Goal: Information Seeking & Learning: Learn about a topic

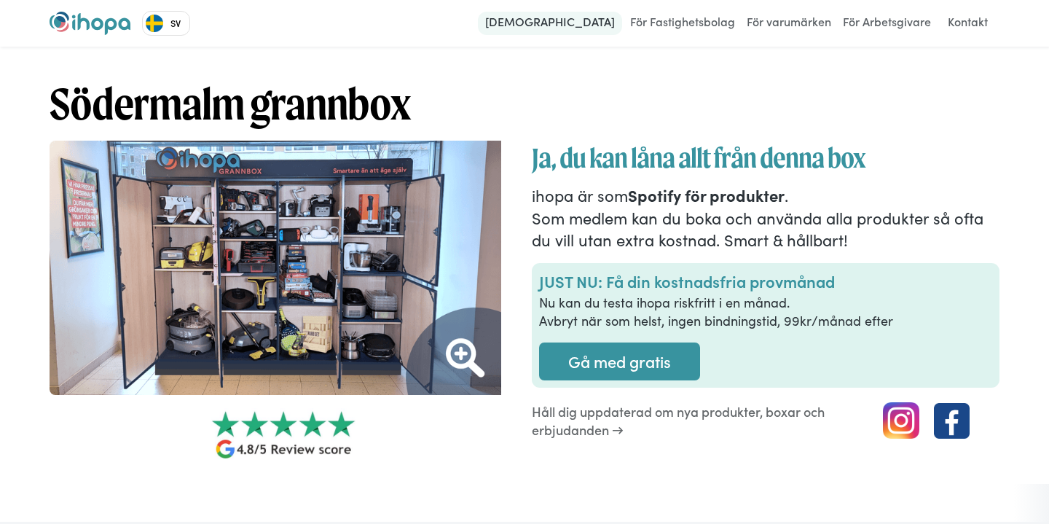
click at [597, 27] on link "[DEMOGRAPHIC_DATA]" at bounding box center [550, 23] width 144 height 23
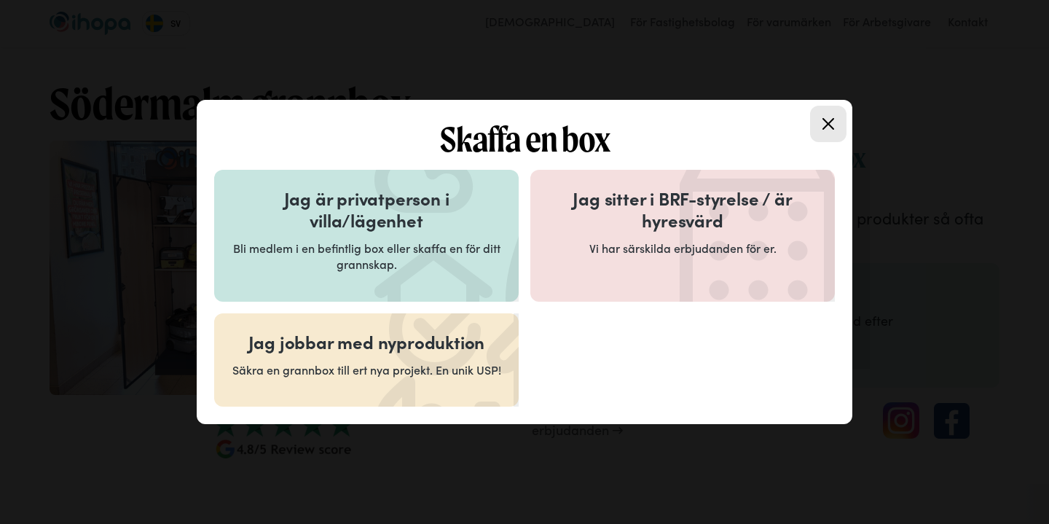
click at [423, 246] on p "Bli medlem i en befintlig box eller skaffa en för ditt grannskap." at bounding box center [367, 256] width 270 height 33
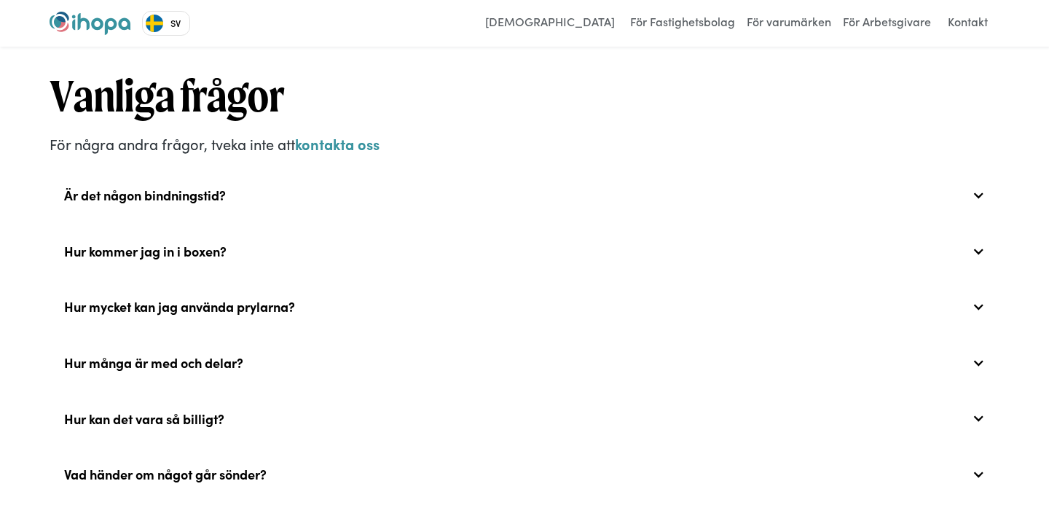
scroll to position [4979, 0]
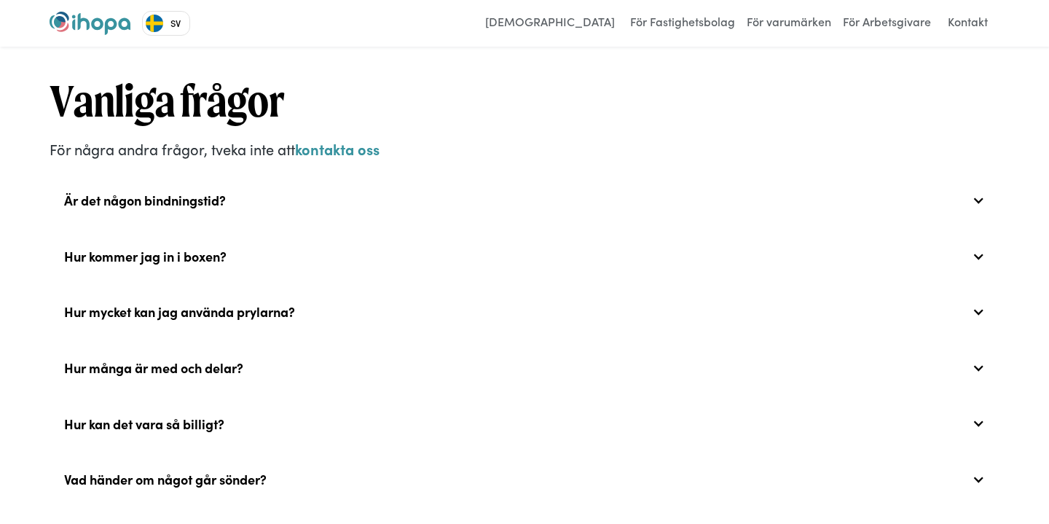
click at [385, 181] on div "Är det någon bindningstid?" at bounding box center [525, 200] width 950 height 47
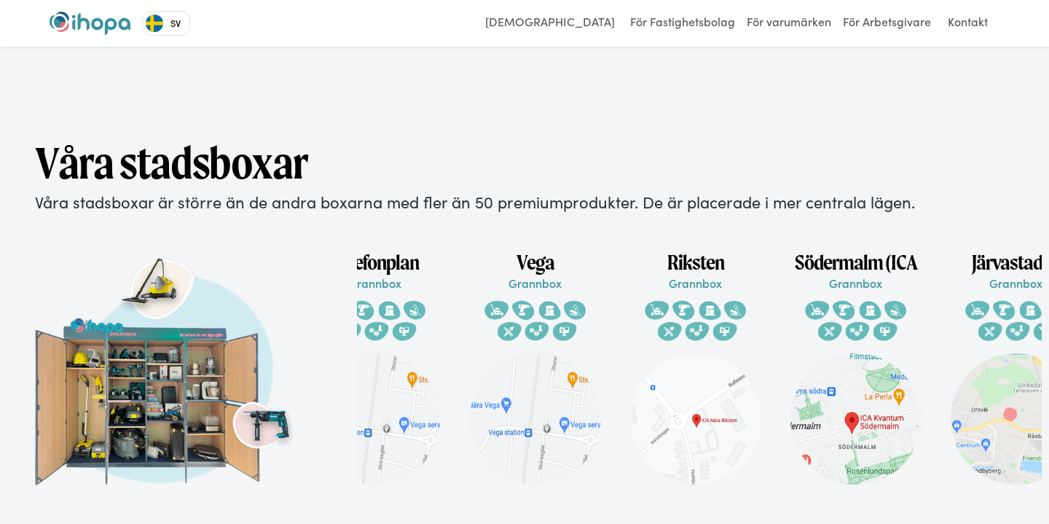
scroll to position [0, 117]
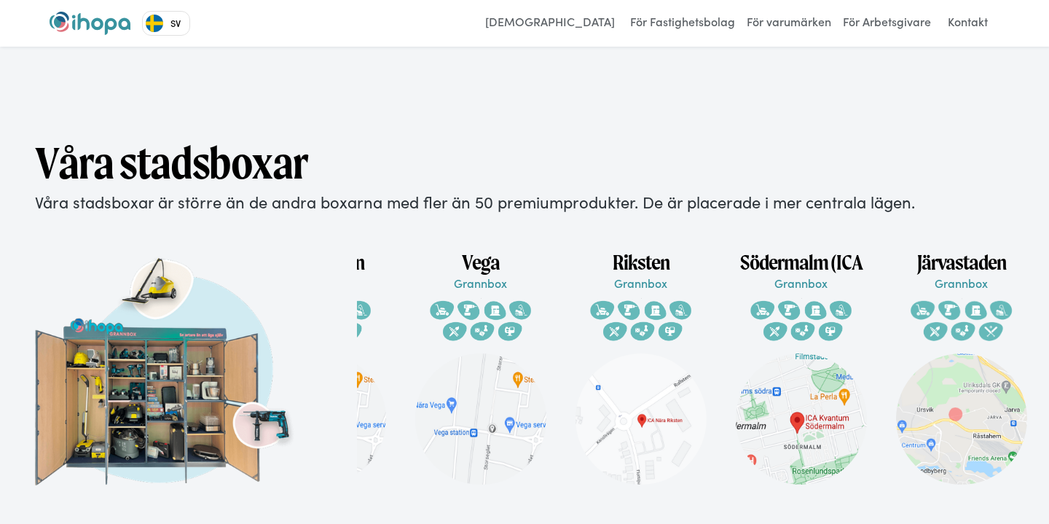
click at [796, 275] on p "Grannbox" at bounding box center [801, 283] width 160 height 16
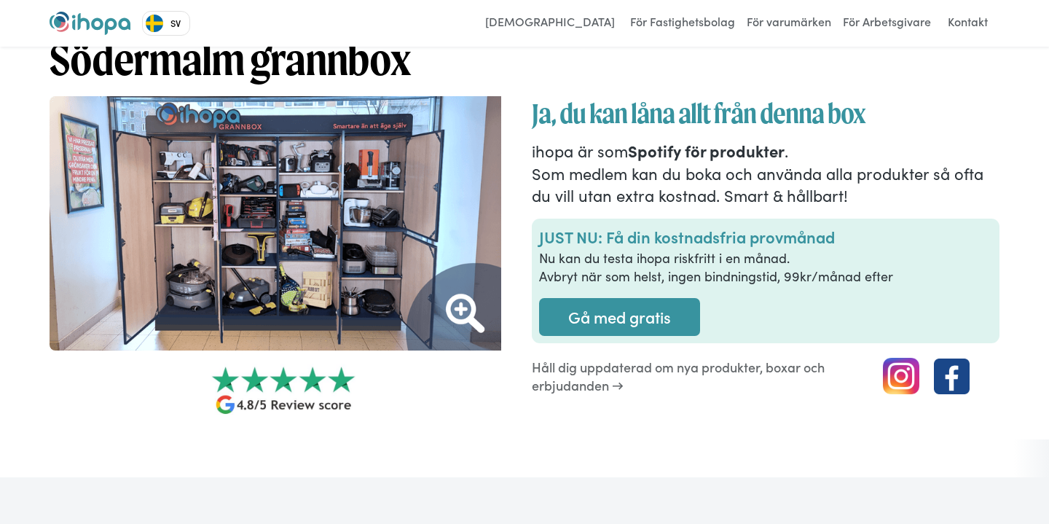
scroll to position [47, 0]
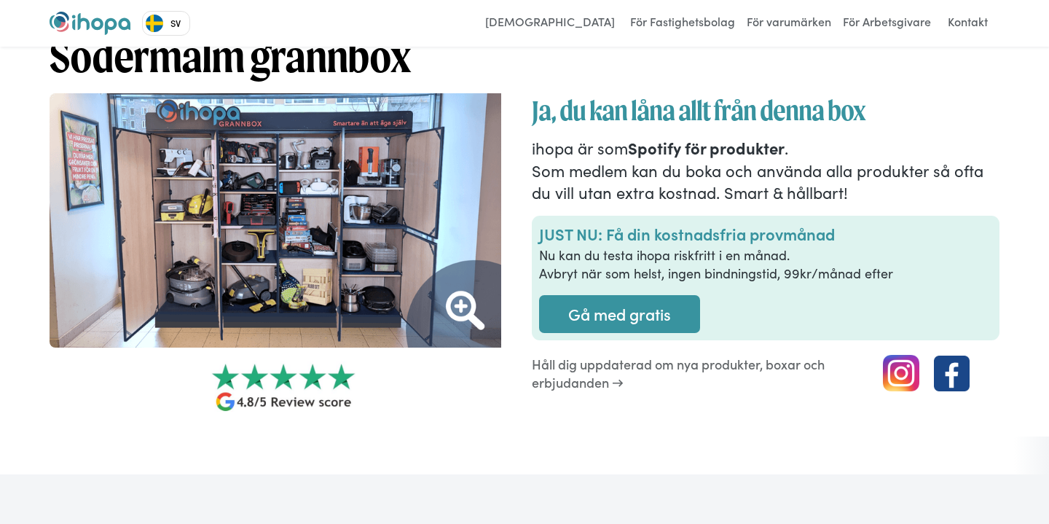
click at [469, 311] on img at bounding box center [284, 220] width 468 height 254
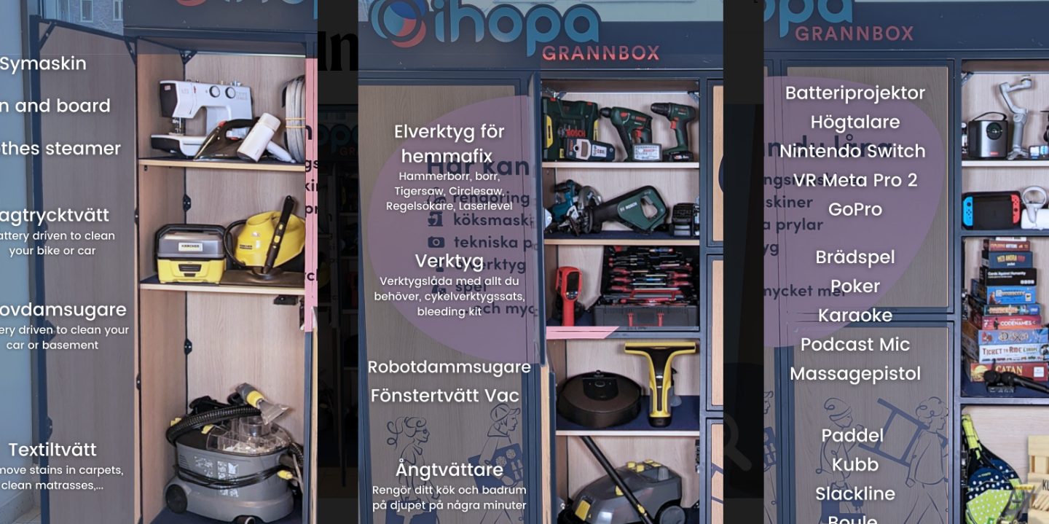
scroll to position [0, 41]
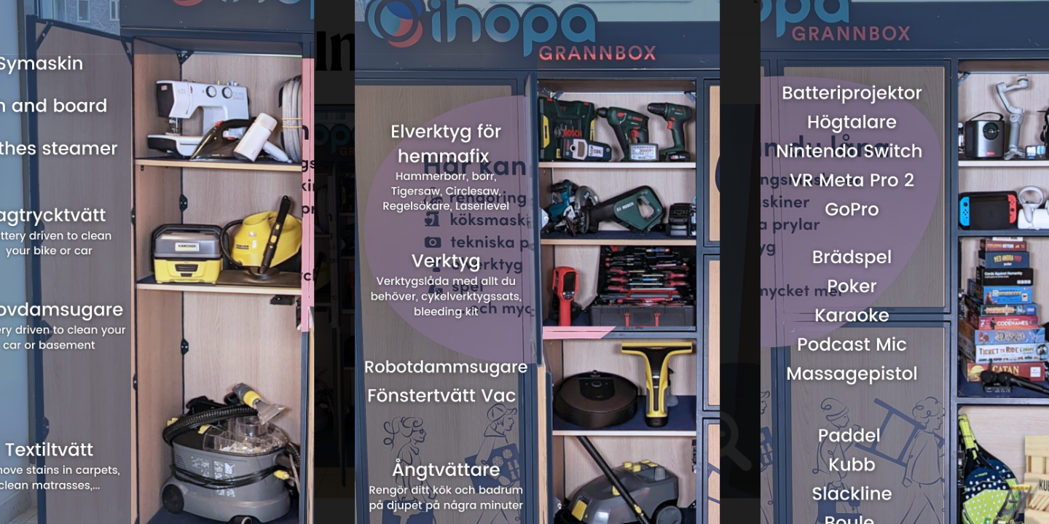
click at [305, 149] on img at bounding box center [347, 226] width 236 height 419
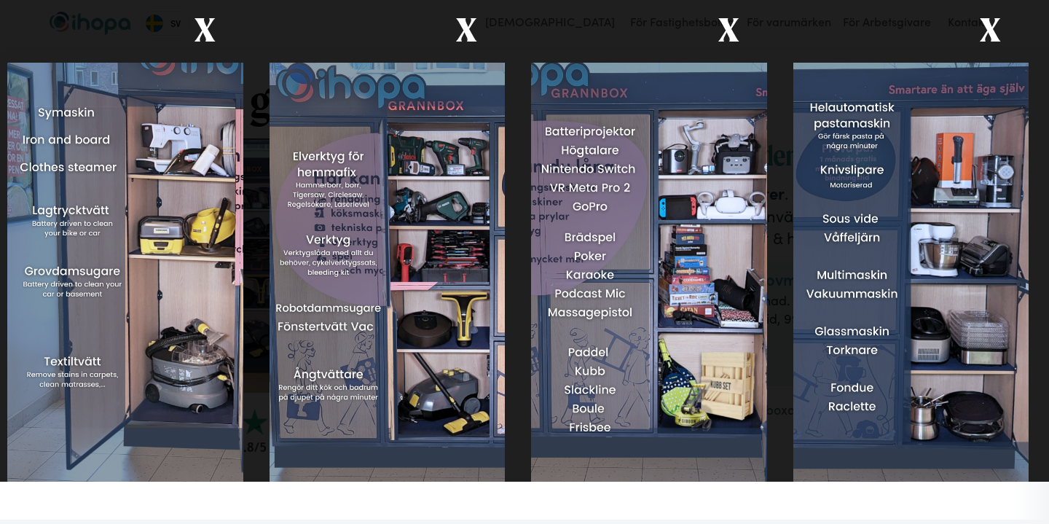
scroll to position [0, 0]
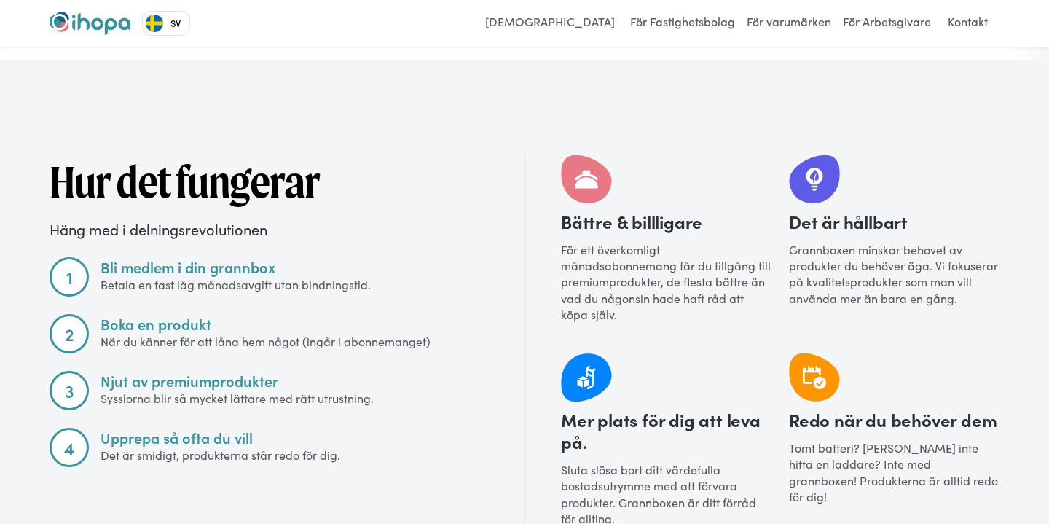
scroll to position [1647, 0]
click at [243, 370] on div "Njut av premiumprodukter" at bounding box center [295, 380] width 388 height 20
click at [260, 340] on div "Hur det fungerar Häng med i delningsrevolutionen 1 Bli medlem i din grannbox Be…" at bounding box center [269, 345] width 439 height 385
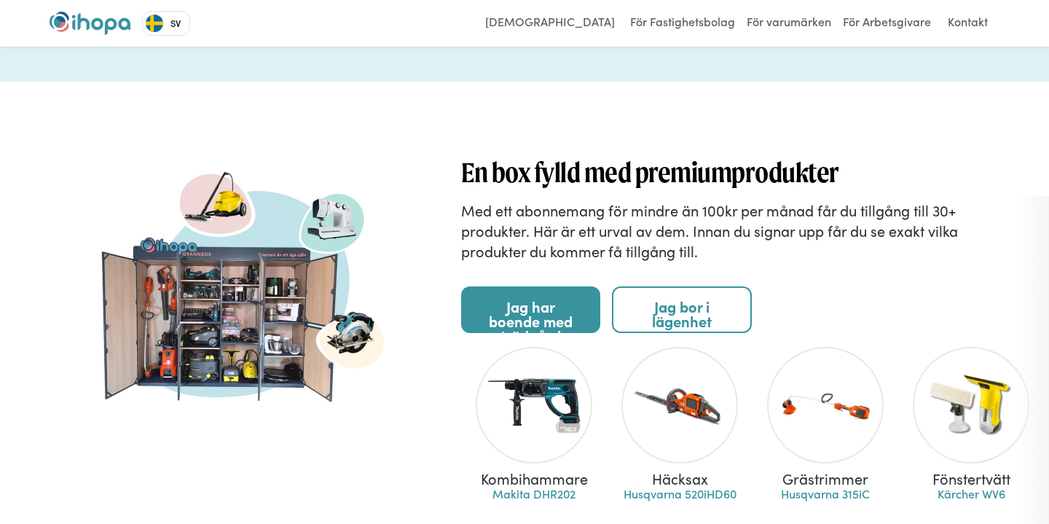
scroll to position [1067, 0]
